Goal: Download file/media

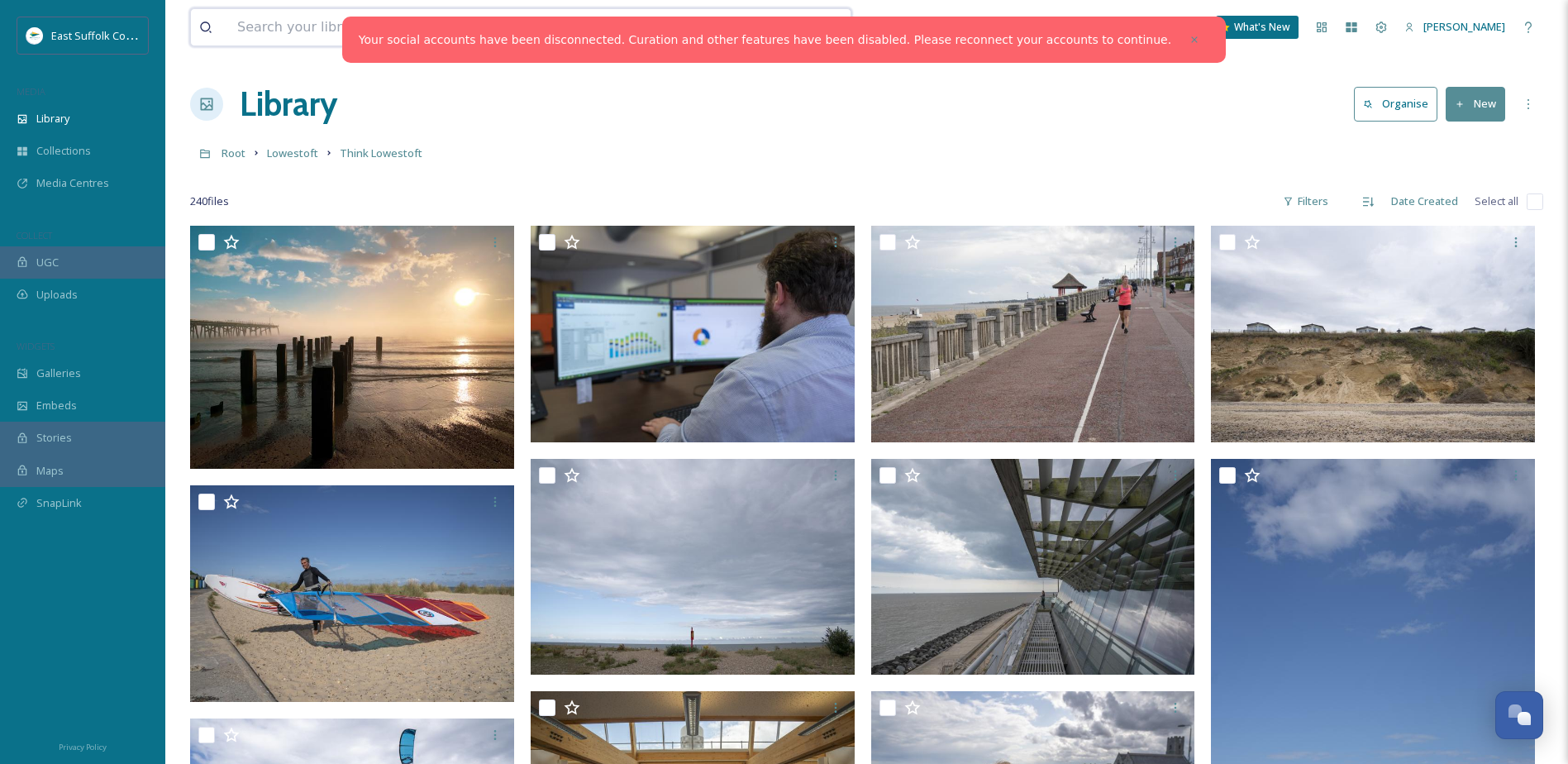
click at [286, 29] on input at bounding box center [457, 28] width 457 height 36
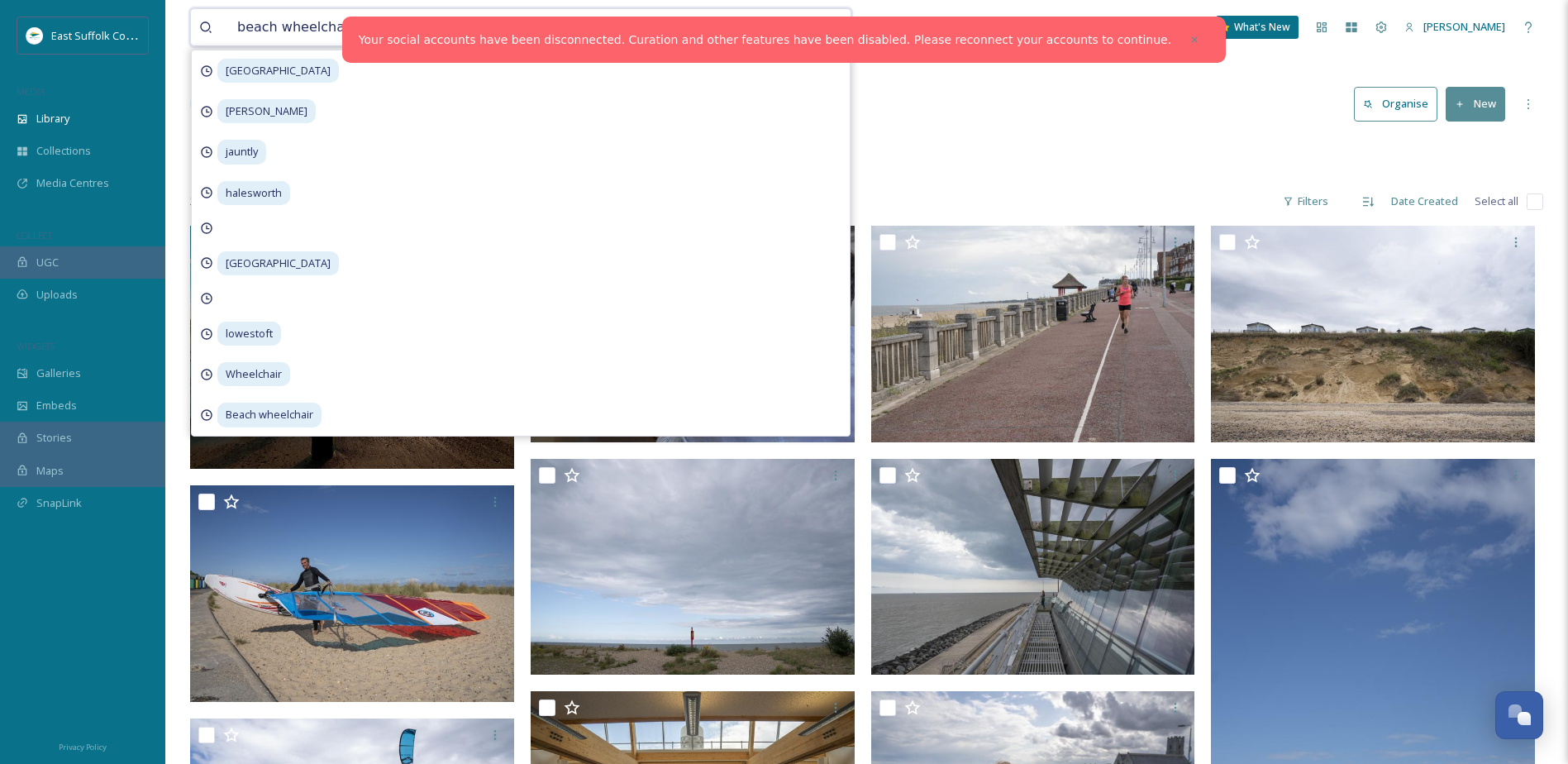
type input "beach wheelchair"
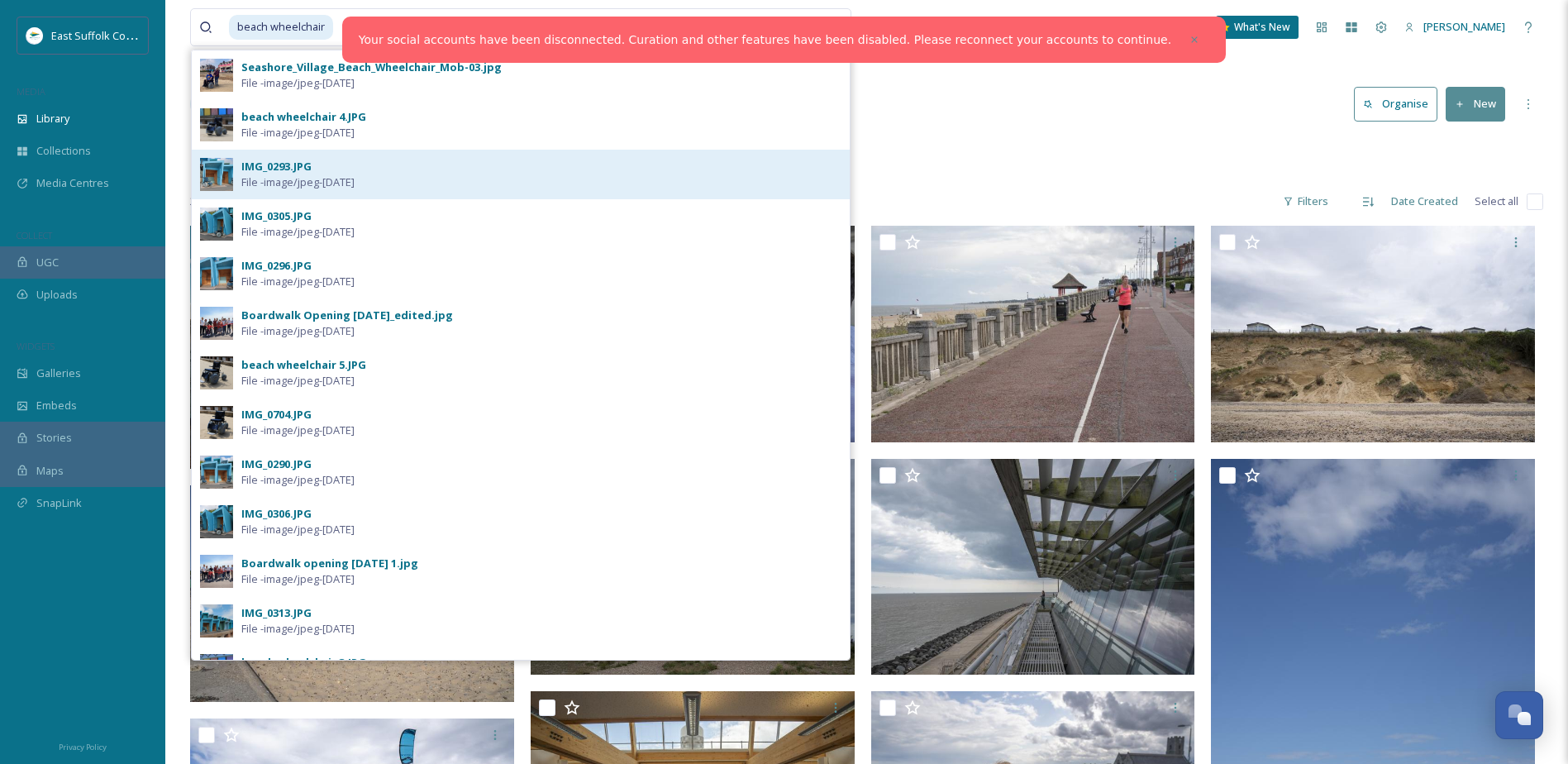
click at [354, 177] on span "File - image/jpeg - [DATE]" at bounding box center [298, 182] width 114 height 15
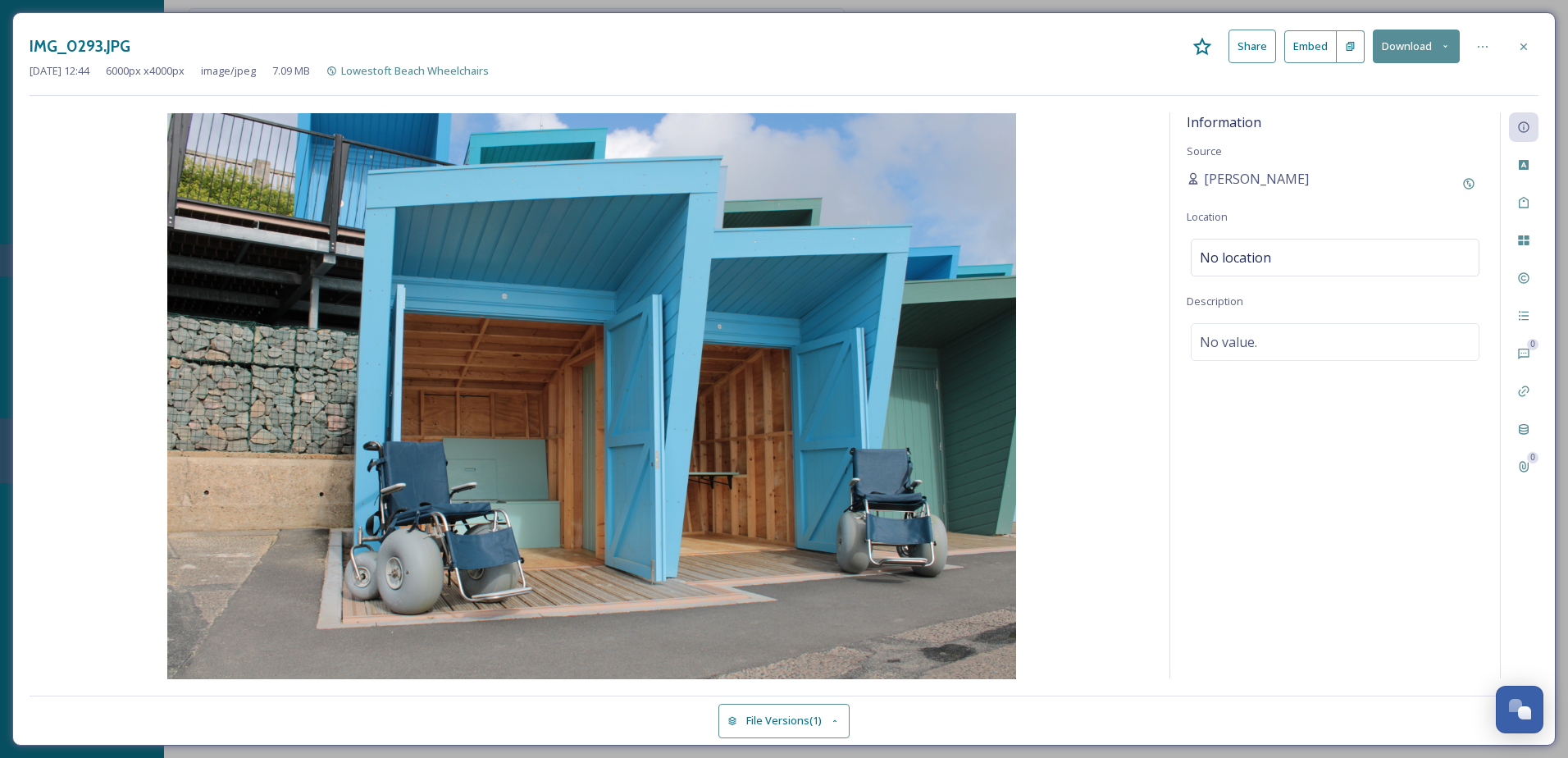
click at [1450, 49] on icon at bounding box center [1445, 46] width 10 height 10
click at [1396, 90] on span "Download Original (6000 x 4000)" at bounding box center [1373, 84] width 155 height 15
click at [1524, 44] on icon at bounding box center [1524, 46] width 13 height 13
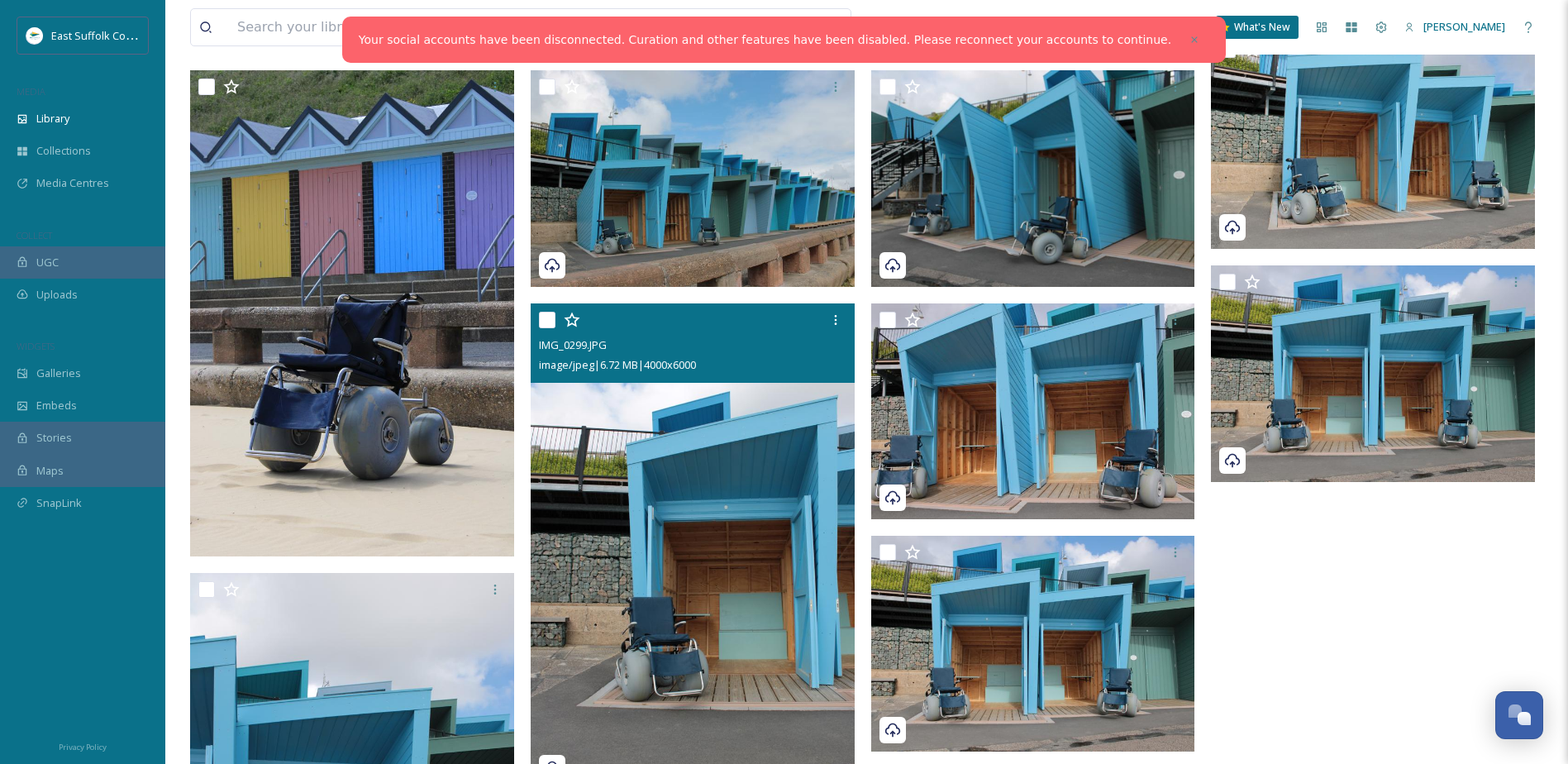
scroll to position [666, 0]
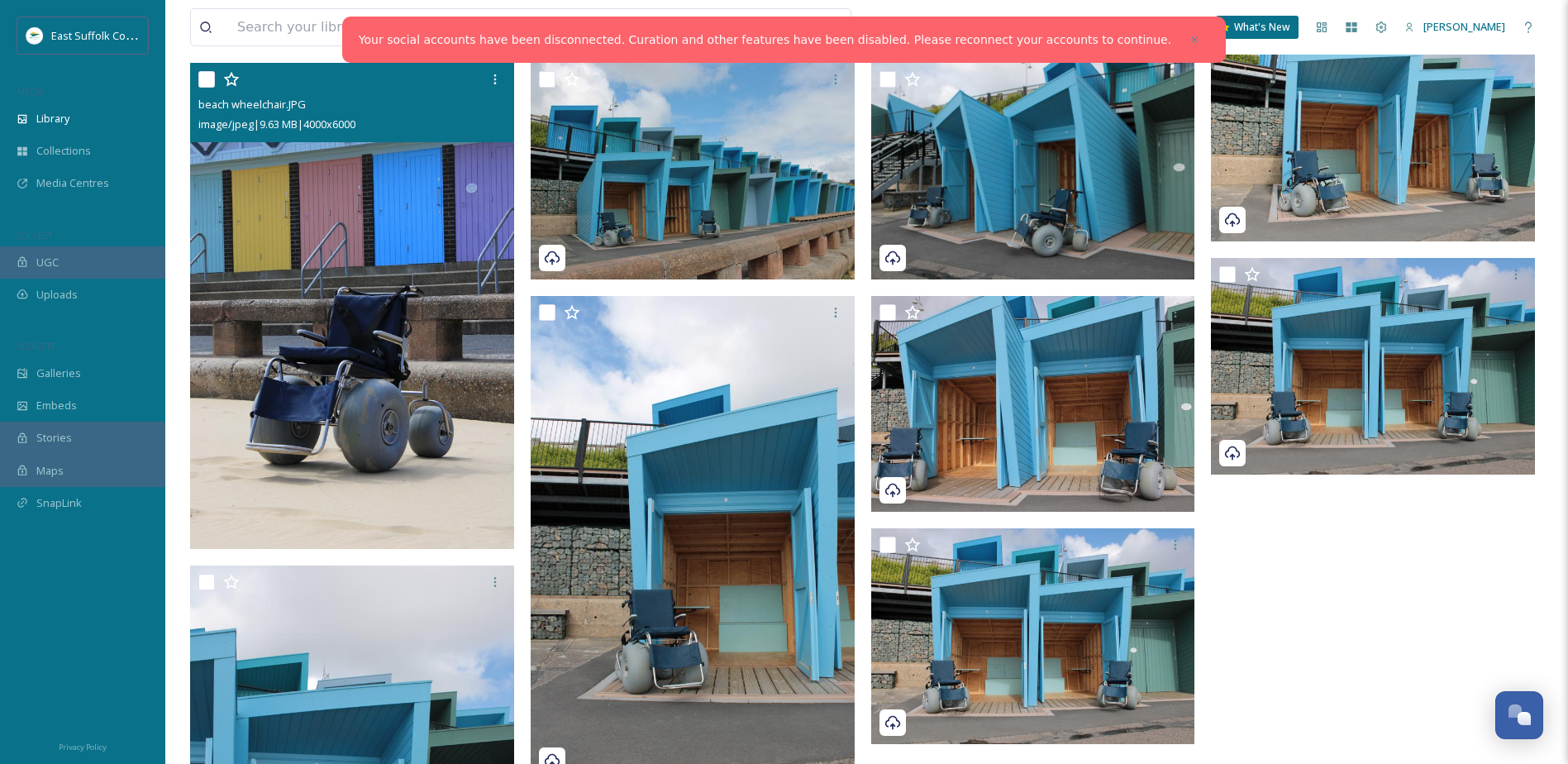
click at [418, 321] on img at bounding box center [352, 305] width 324 height 486
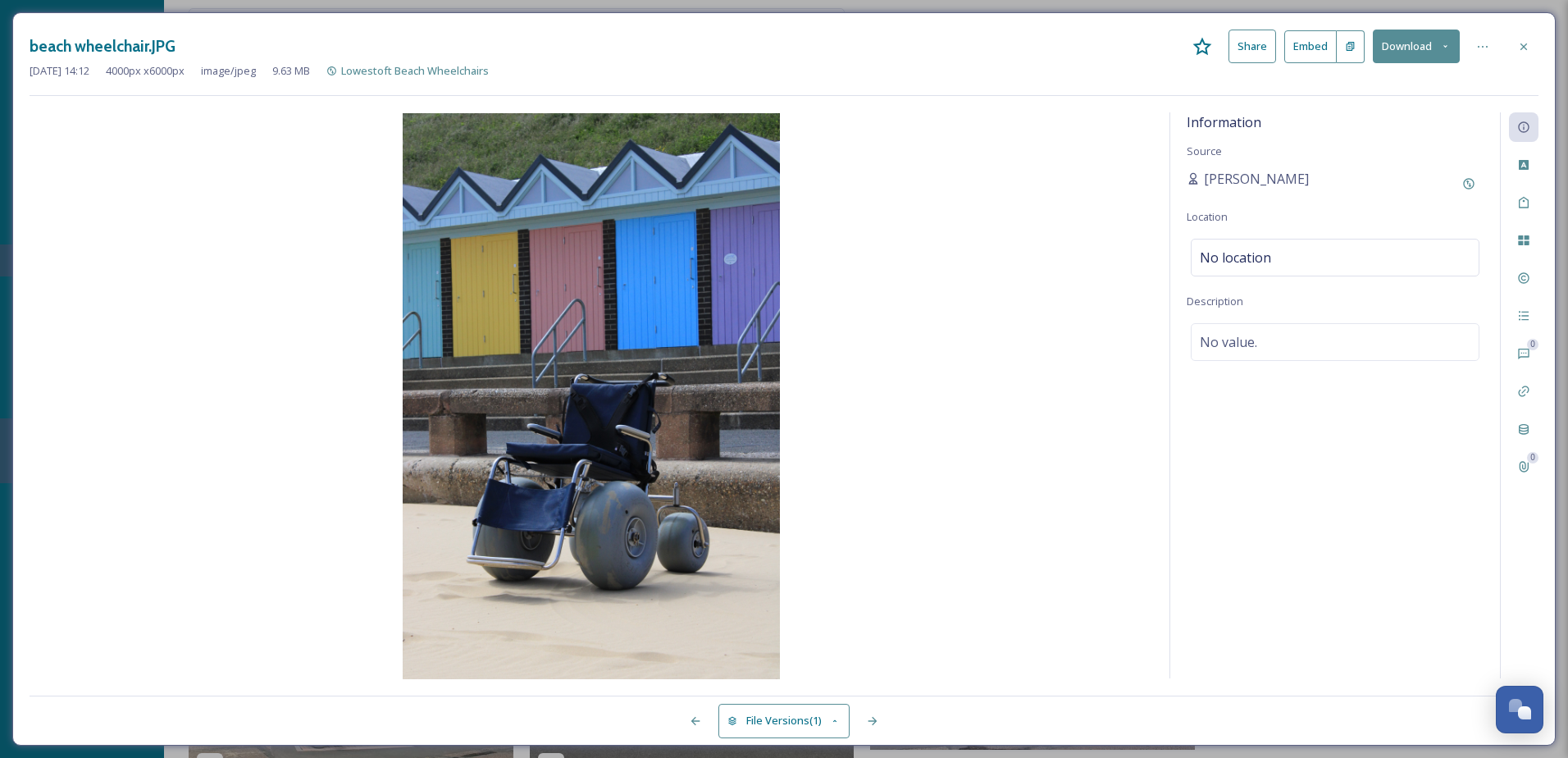
click at [1435, 41] on button "Download" at bounding box center [1417, 46] width 87 height 33
click at [1357, 85] on span "Download Original (4000 x 6000)" at bounding box center [1373, 84] width 155 height 15
click at [1526, 44] on icon at bounding box center [1524, 46] width 7 height 7
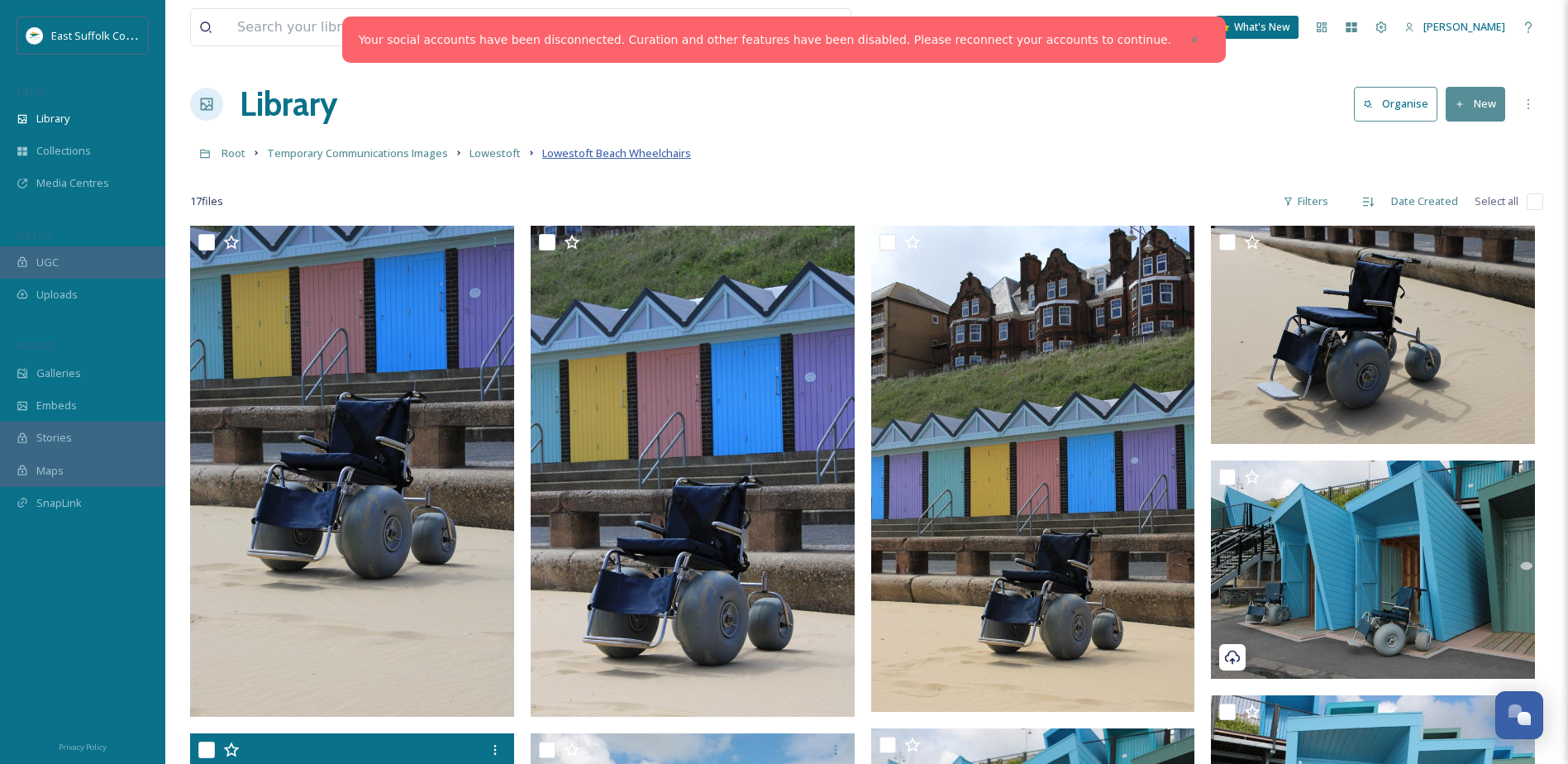
click at [624, 151] on span "Lowestoft Beach Wheelchairs" at bounding box center [616, 152] width 149 height 15
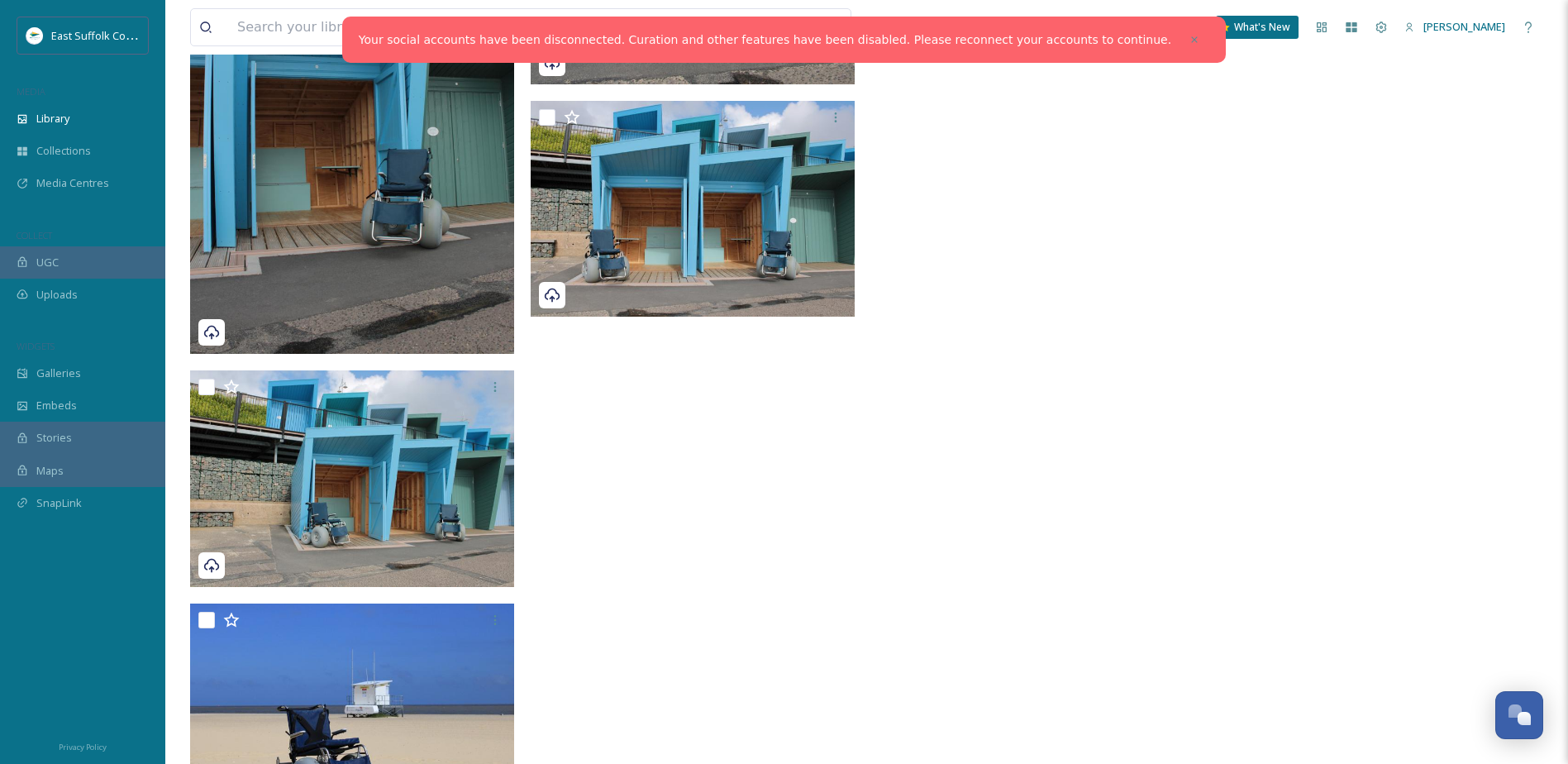
scroll to position [1447, 0]
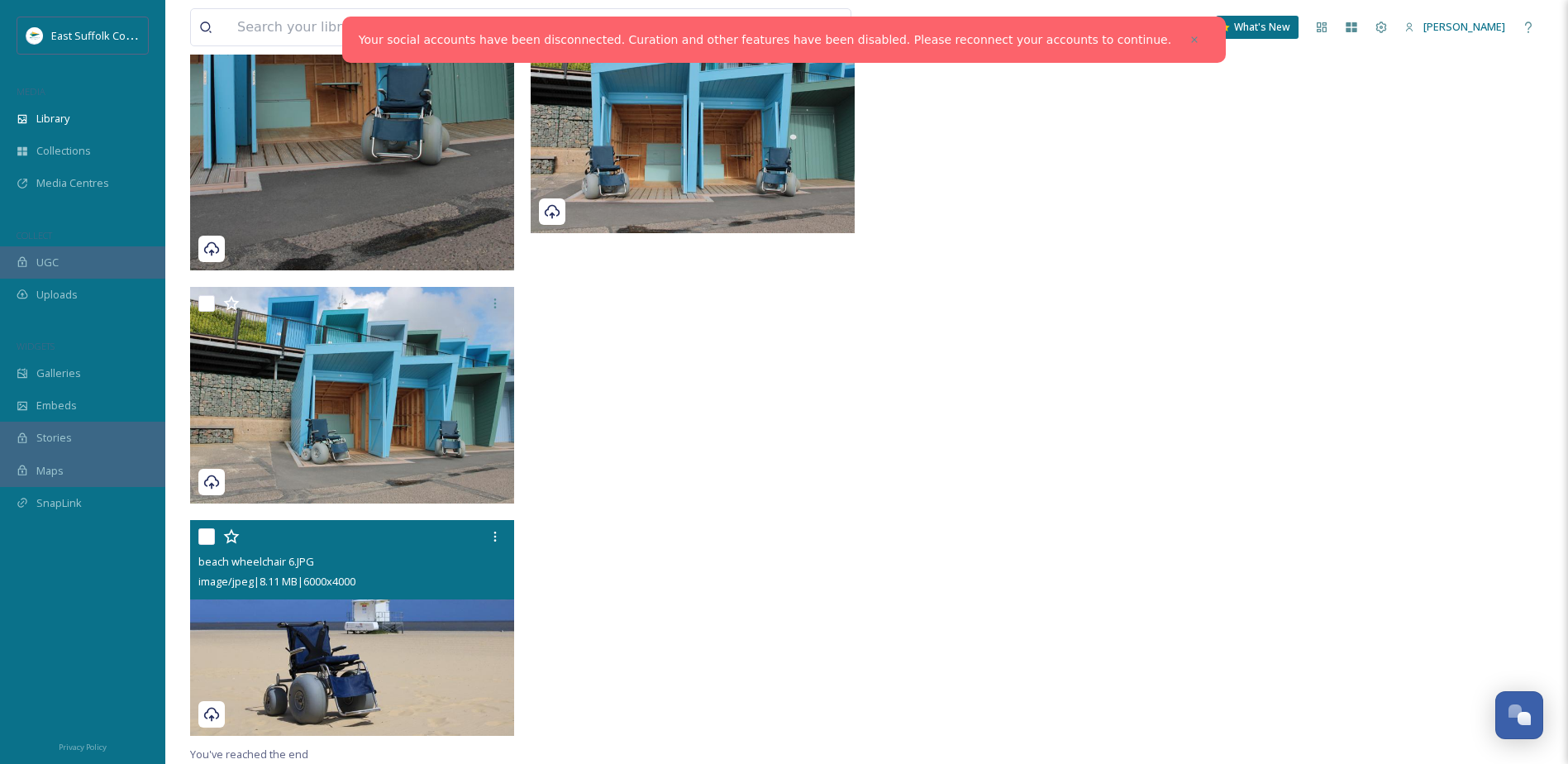
click at [408, 646] on img at bounding box center [352, 627] width 324 height 217
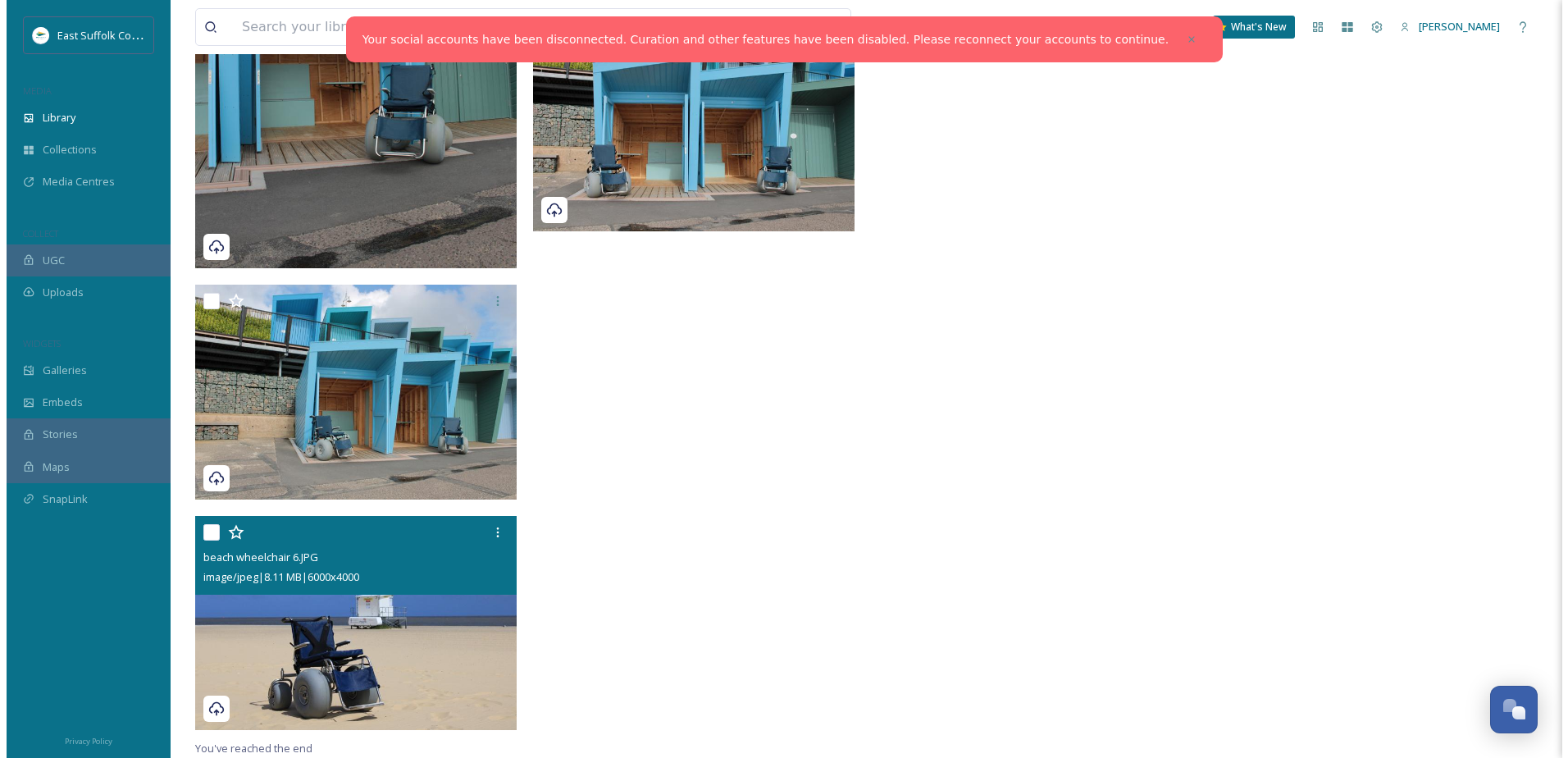
scroll to position [1205, 0]
